Goal: Understand process/instructions: Learn how to perform a task or action

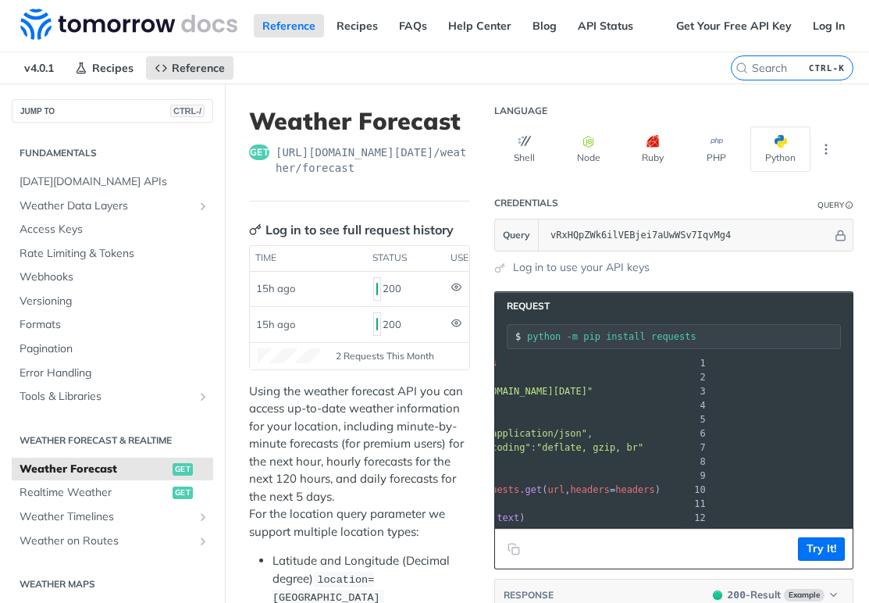
scroll to position [0, 298]
drag, startPoint x: 523, startPoint y: 388, endPoint x: 840, endPoint y: 387, distance: 316.9
click at [841, 387] on pre "url = "[URL][DOMAIN_NAME][DATE]"" at bounding box center [538, 391] width 631 height 14
click at [395, 482] on p "Using the weather forecast API you can access up-to-date weather information fo…" at bounding box center [359, 461] width 221 height 158
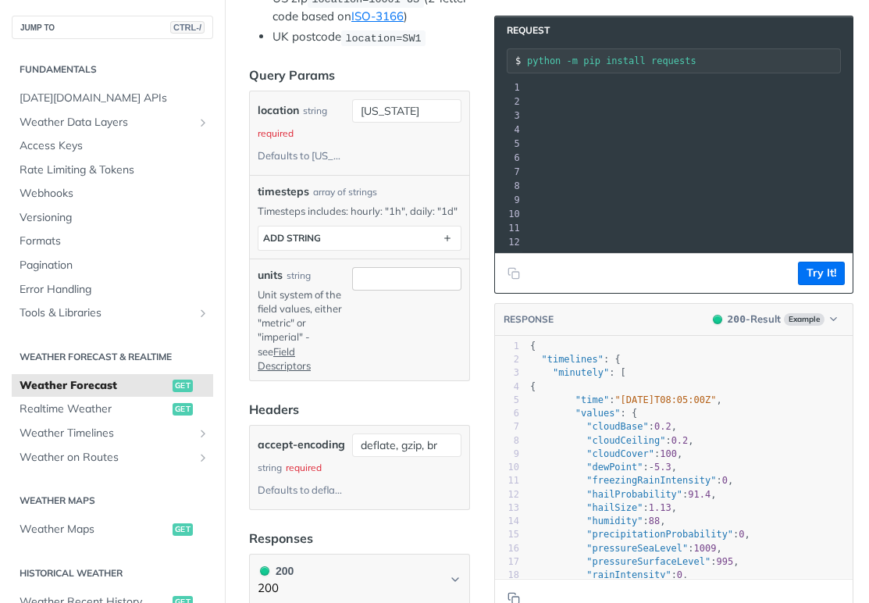
scroll to position [640, 0]
click at [399, 123] on input "[US_STATE]" at bounding box center [406, 110] width 109 height 23
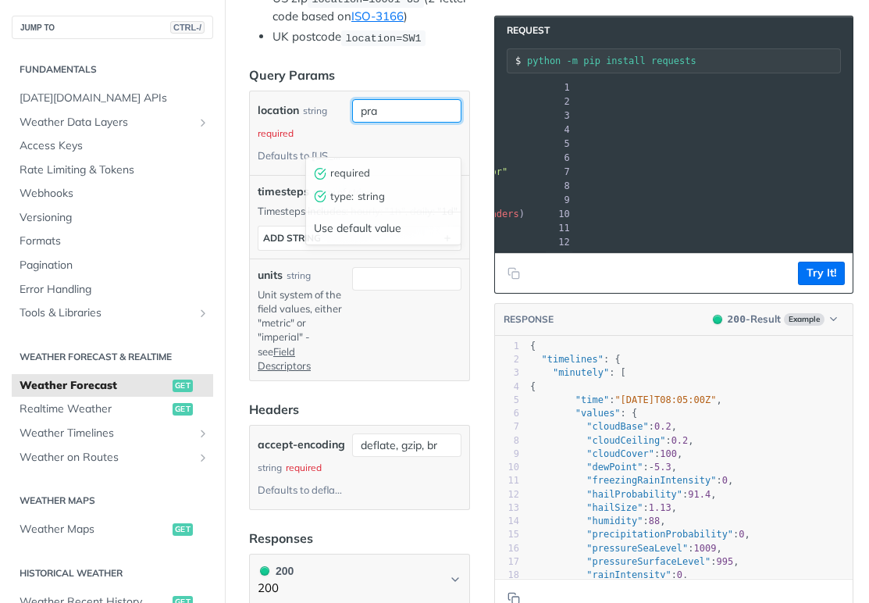
scroll to position [0, 248]
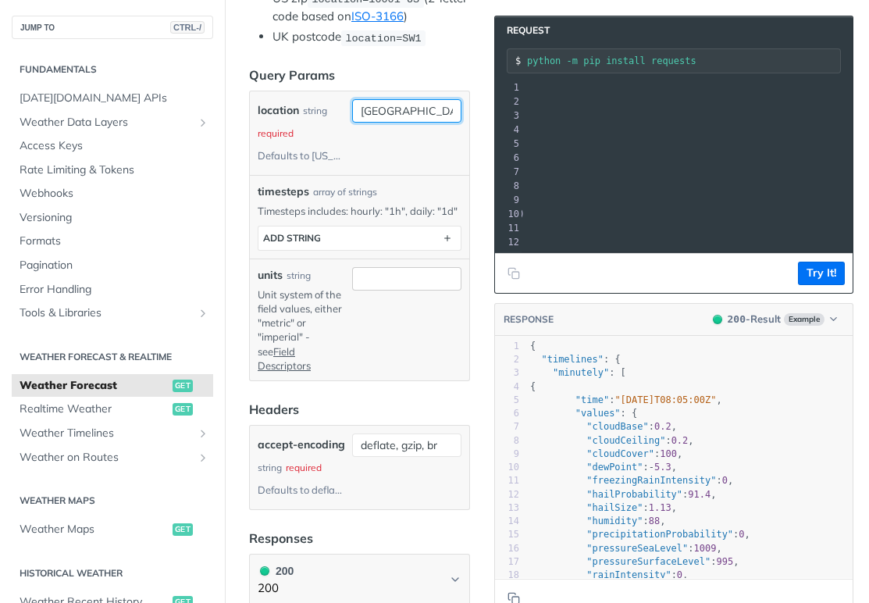
type input "[GEOGRAPHIC_DATA]"
click at [390, 290] on input "units" at bounding box center [406, 278] width 109 height 23
type input "1h"
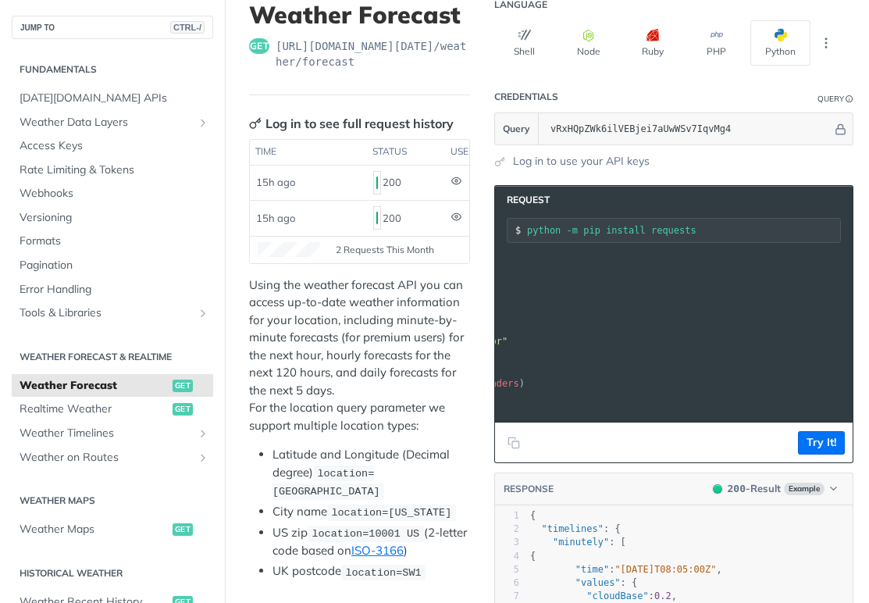
scroll to position [0, 0]
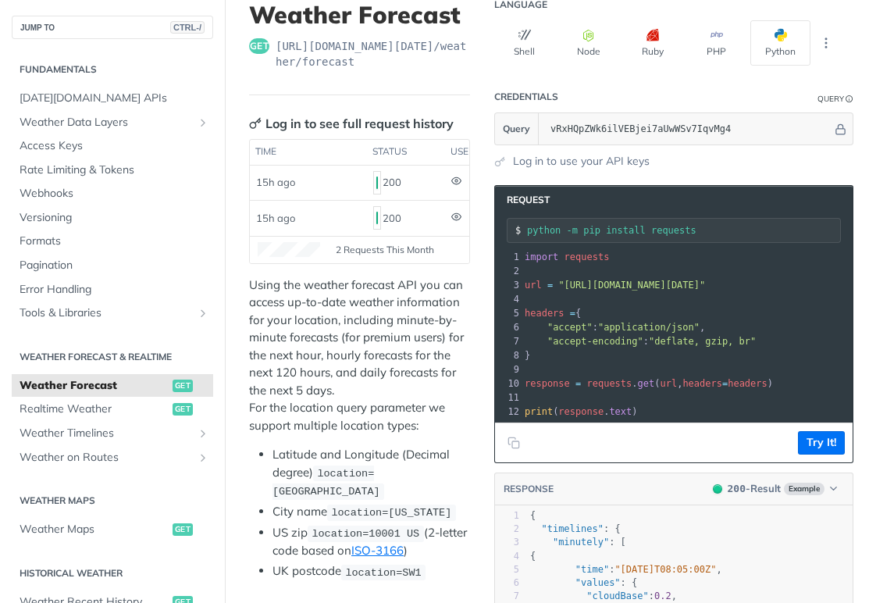
drag, startPoint x: 610, startPoint y: 282, endPoint x: 418, endPoint y: 280, distance: 191.2
click at [601, 283] on span ""[URL][DOMAIN_NAME][DATE]"" at bounding box center [631, 284] width 147 height 11
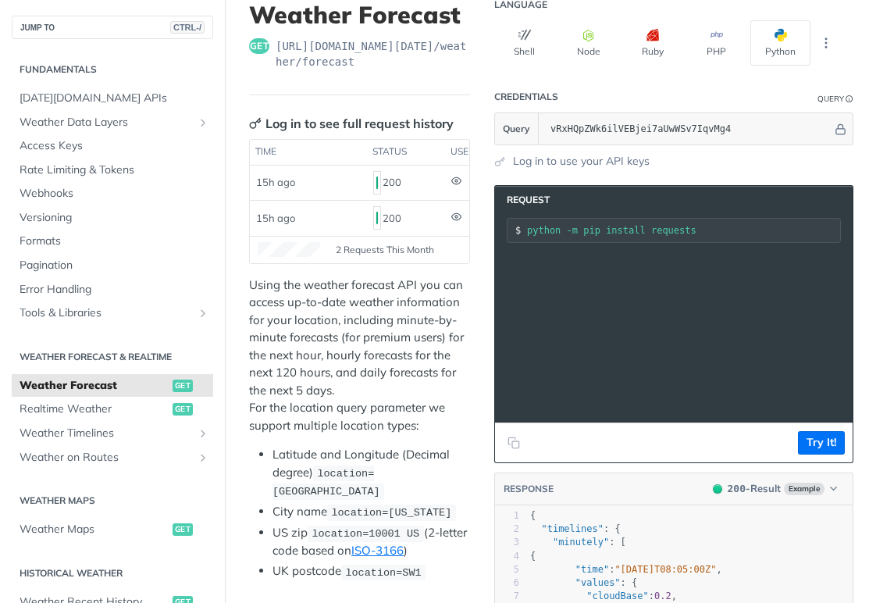
scroll to position [0, 326]
drag, startPoint x: 525, startPoint y: 283, endPoint x: 852, endPoint y: 279, distance: 326.3
click at [852, 279] on pre "url = "[URL][DOMAIN_NAME][DATE]"" at bounding box center [524, 285] width 659 height 14
copy span "url = "[URL][DOMAIN_NAME][DATE]""
